Goal: Navigation & Orientation: Find specific page/section

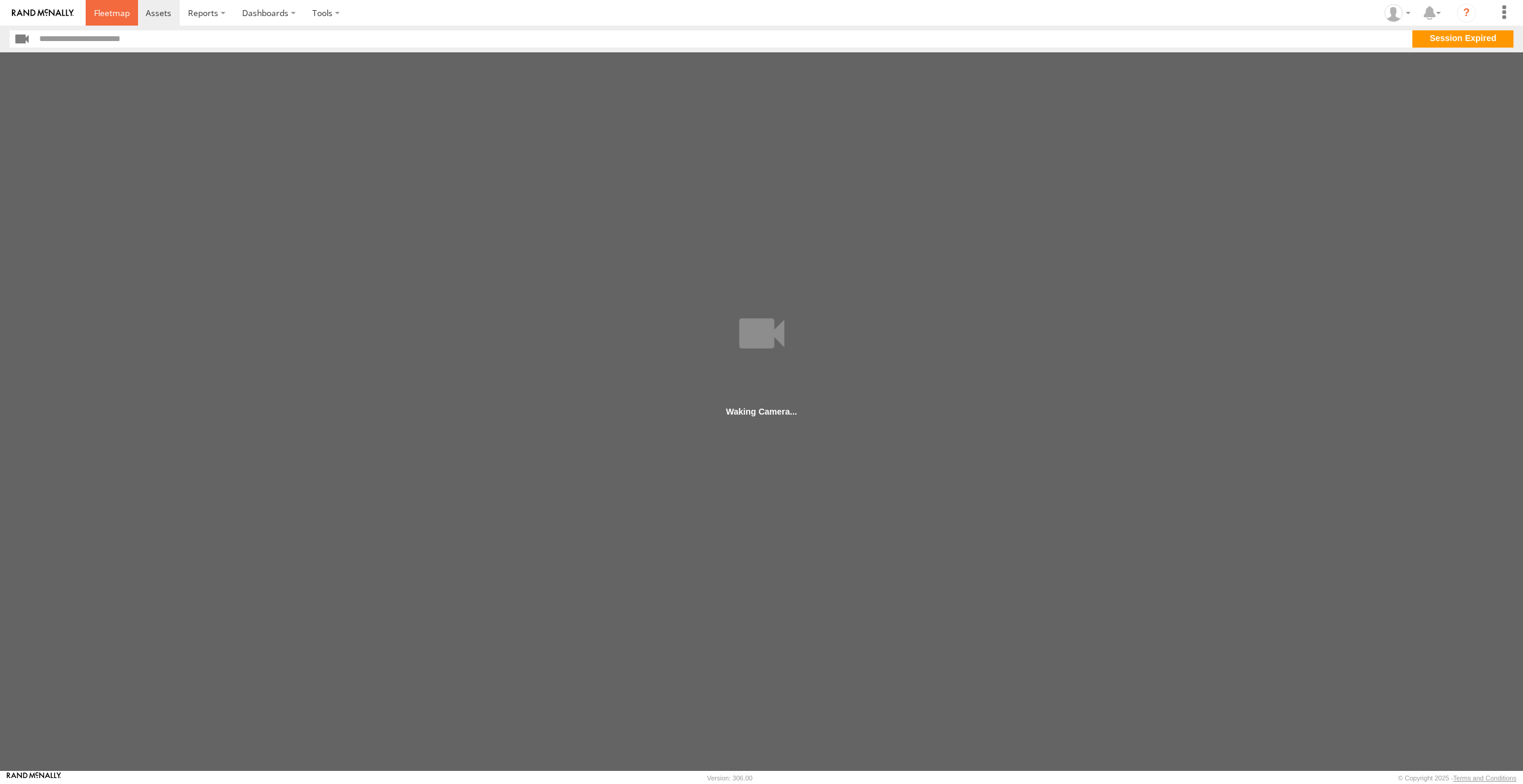
click at [113, 14] on span at bounding box center [112, 12] width 36 height 11
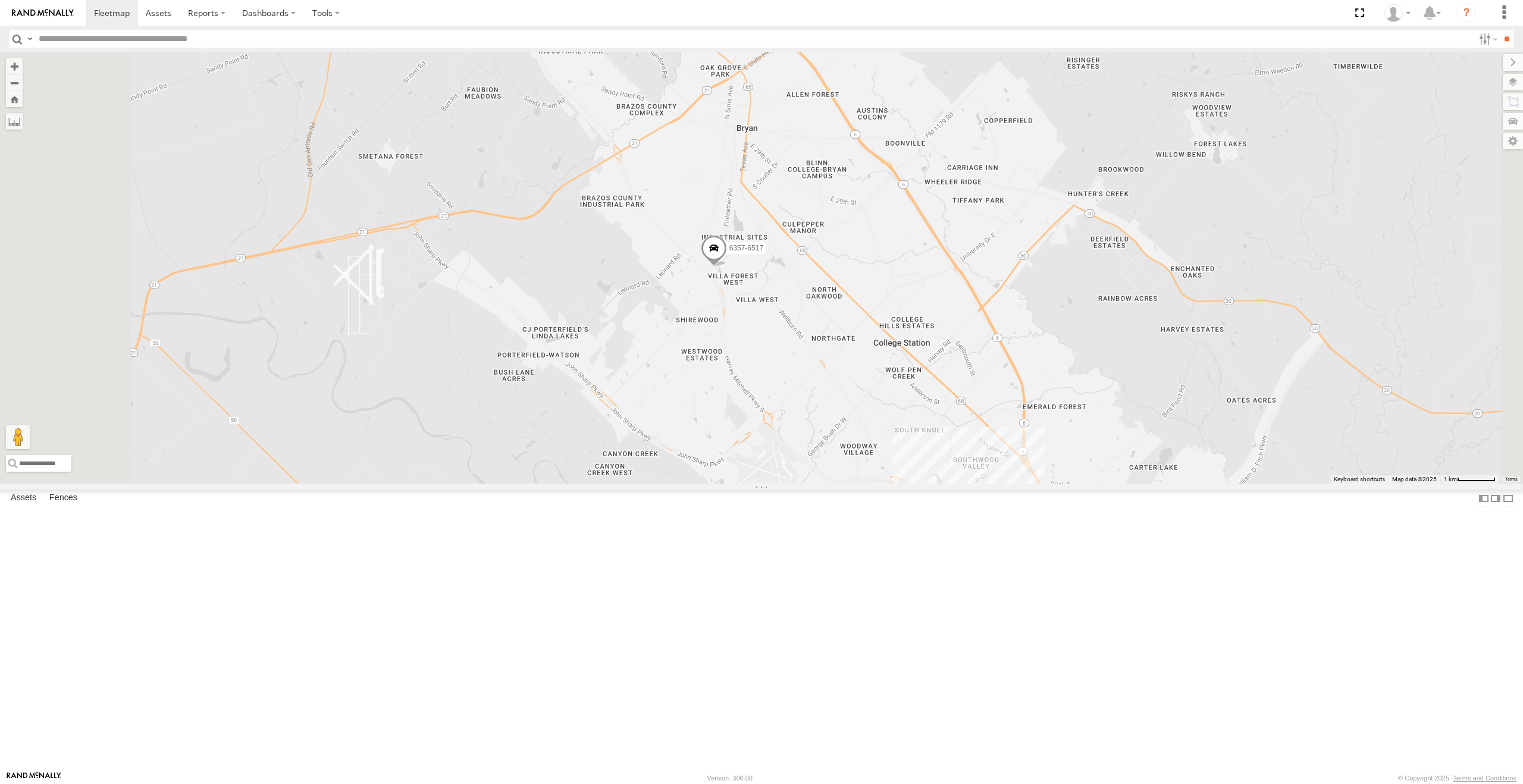
click at [0, 0] on link at bounding box center [0, 0] width 0 height 0
